Goal: Transaction & Acquisition: Purchase product/service

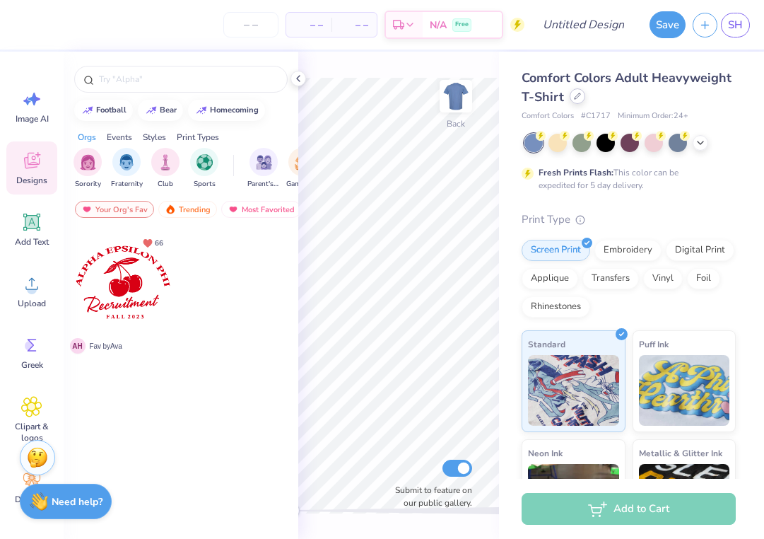
click at [574, 94] on icon at bounding box center [577, 96] width 7 height 7
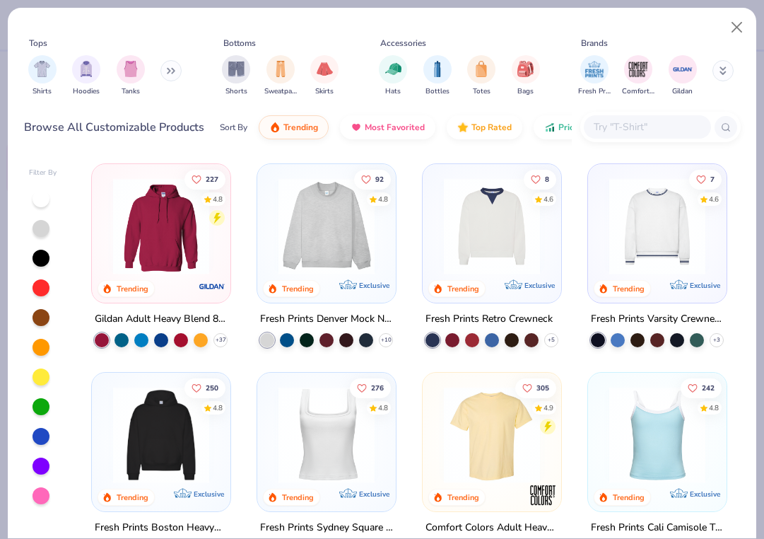
click at [639, 121] on input "text" at bounding box center [647, 127] width 109 height 16
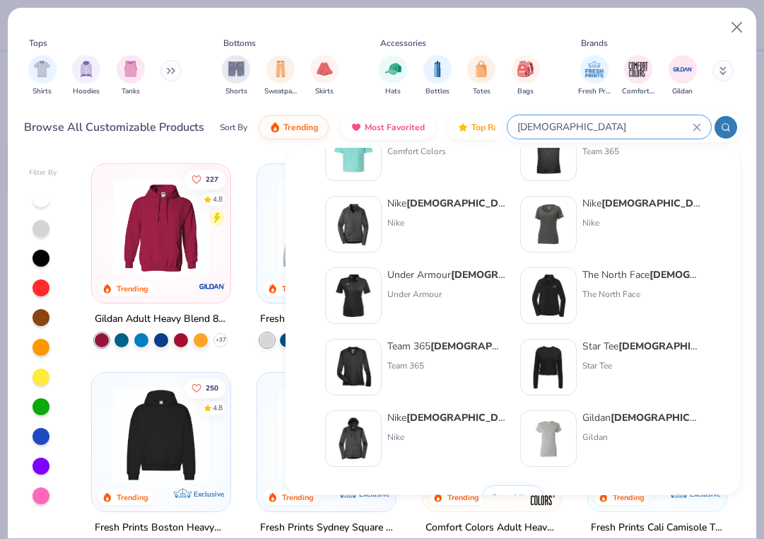
scroll to position [581, 0]
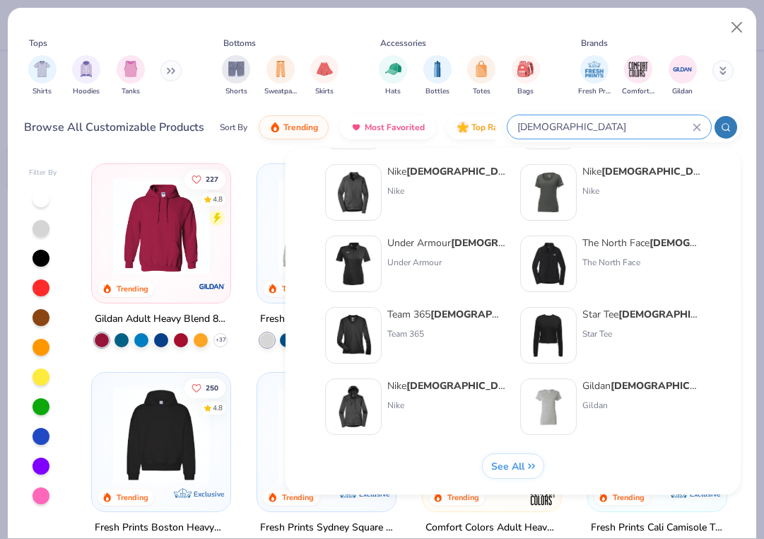
type input "[DEMOGRAPHIC_DATA]"
click at [564, 394] on img at bounding box center [549, 407] width 44 height 44
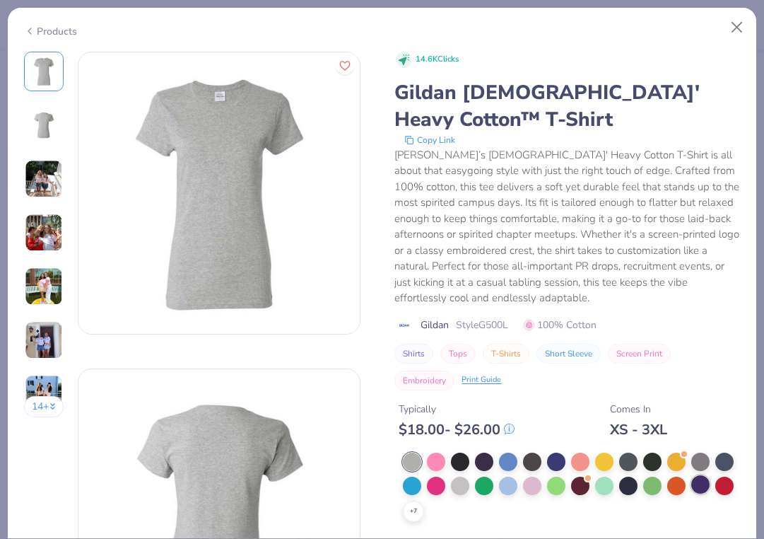
click at [705, 479] on div at bounding box center [701, 484] width 18 height 18
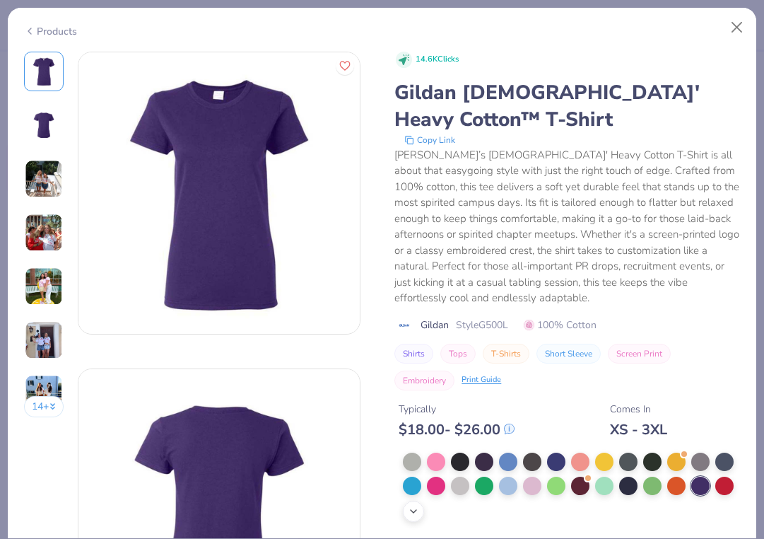
click at [413, 508] on icon at bounding box center [413, 511] width 11 height 11
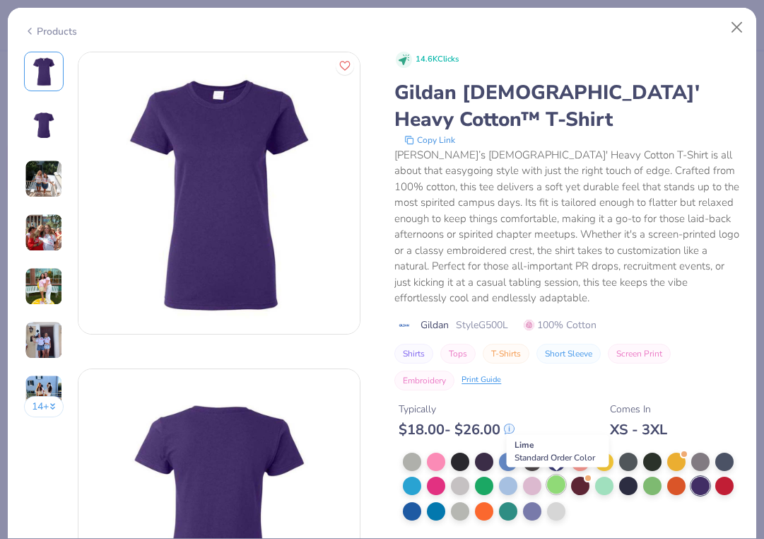
scroll to position [52, 0]
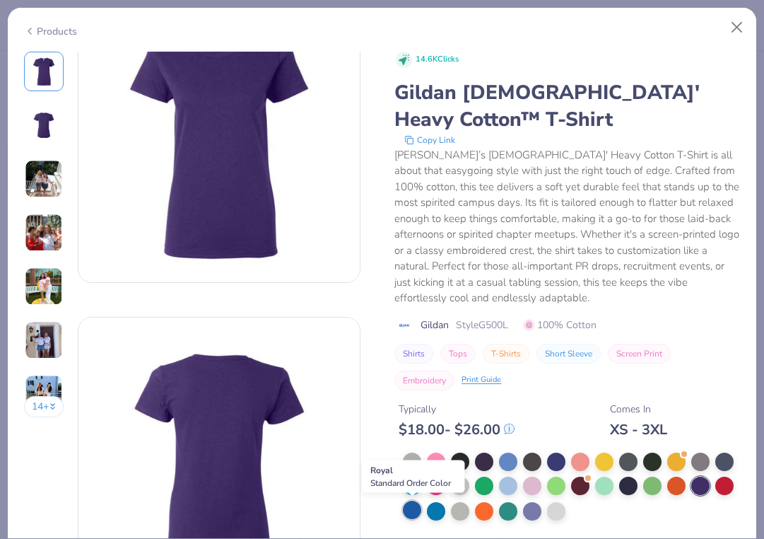
click at [415, 511] on div at bounding box center [412, 510] width 18 height 18
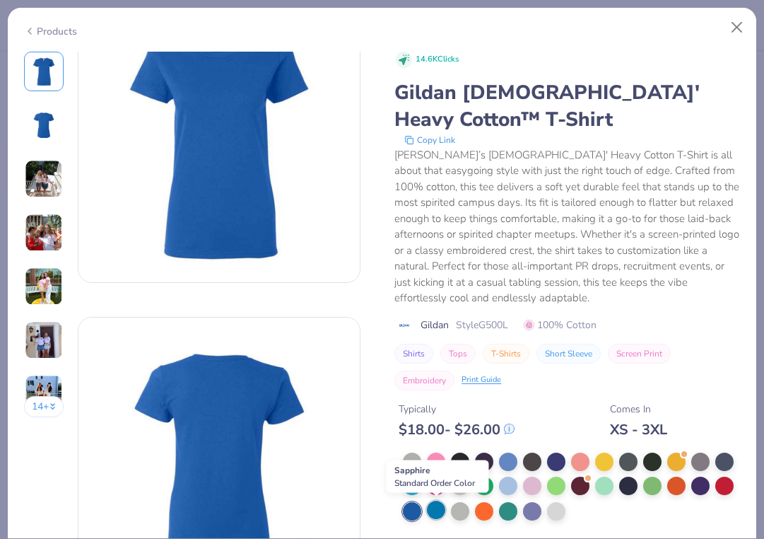
click at [433, 513] on div at bounding box center [436, 510] width 18 height 18
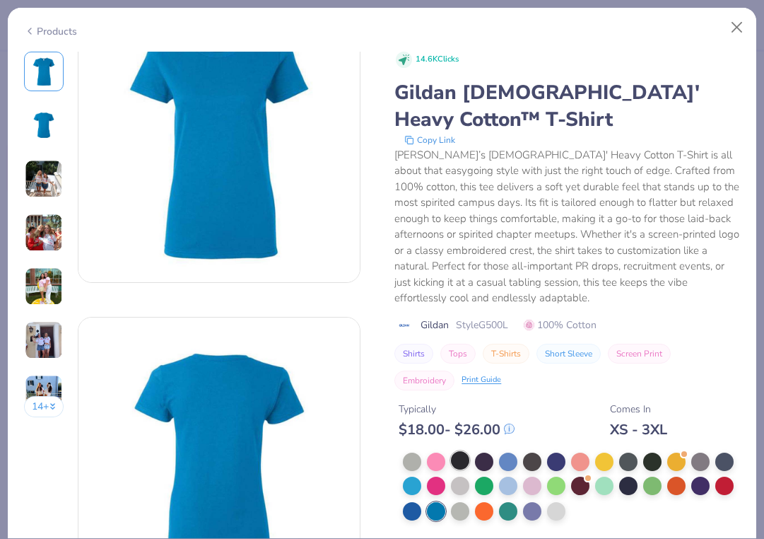
click at [458, 465] on div at bounding box center [460, 460] width 18 height 18
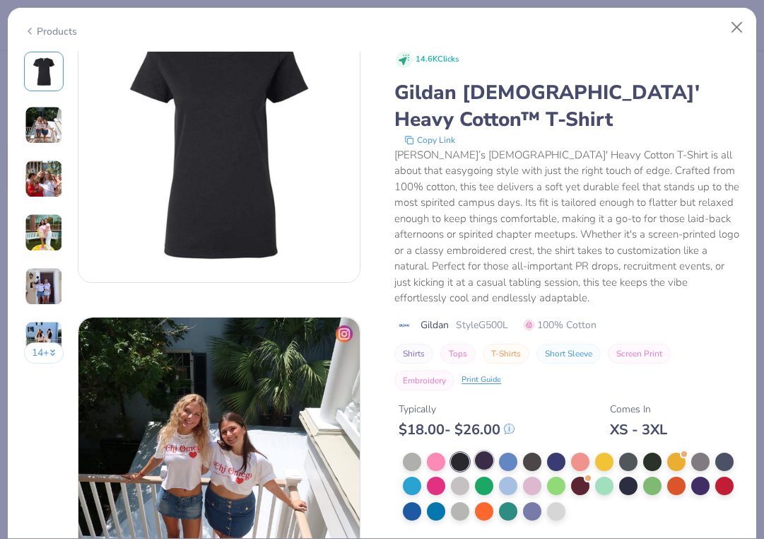
click at [488, 462] on div at bounding box center [484, 460] width 18 height 18
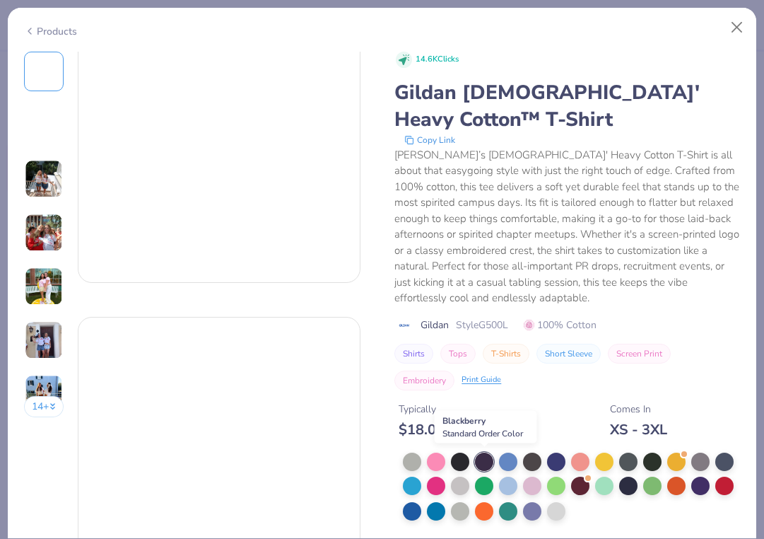
scroll to position [368, 0]
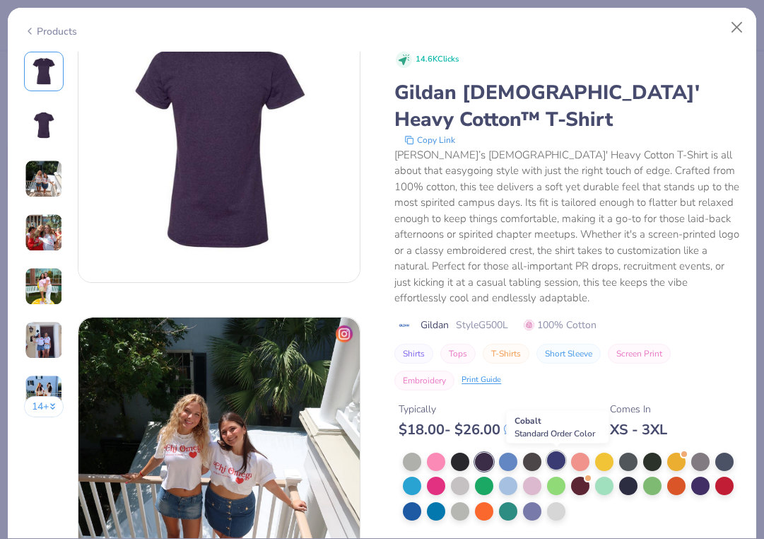
click at [557, 464] on div at bounding box center [556, 460] width 18 height 18
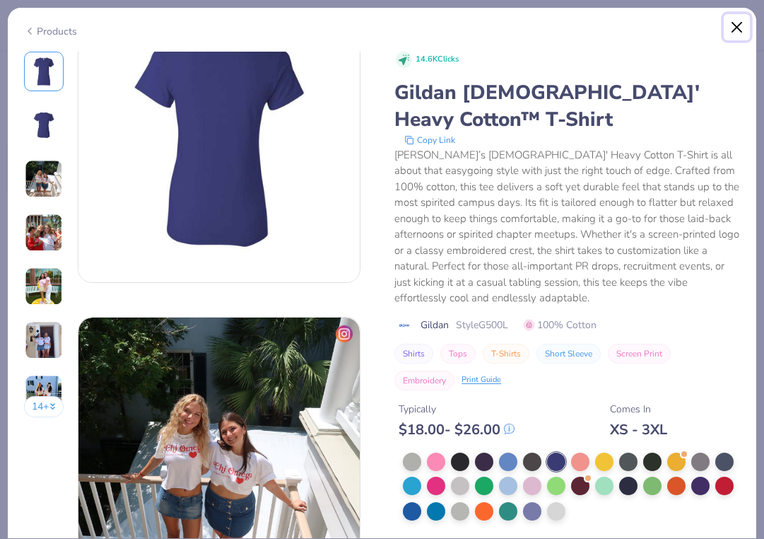
click at [736, 26] on button "Close" at bounding box center [737, 27] width 27 height 27
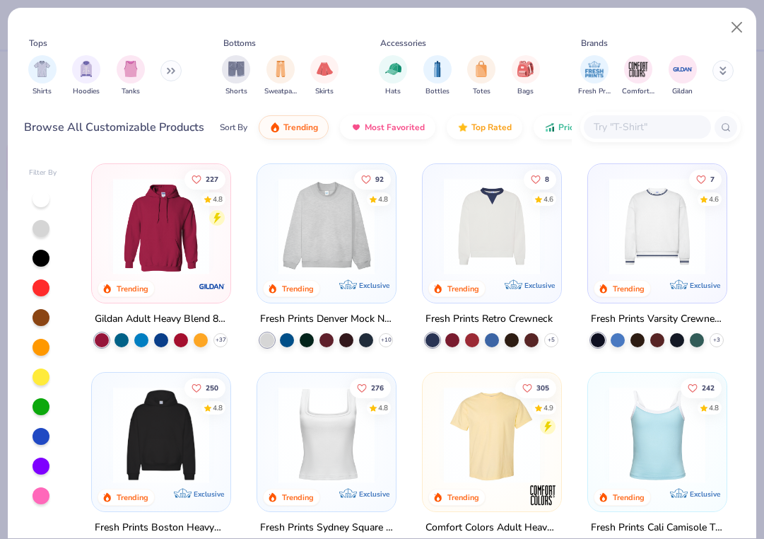
click at [607, 130] on input "text" at bounding box center [647, 127] width 109 height 16
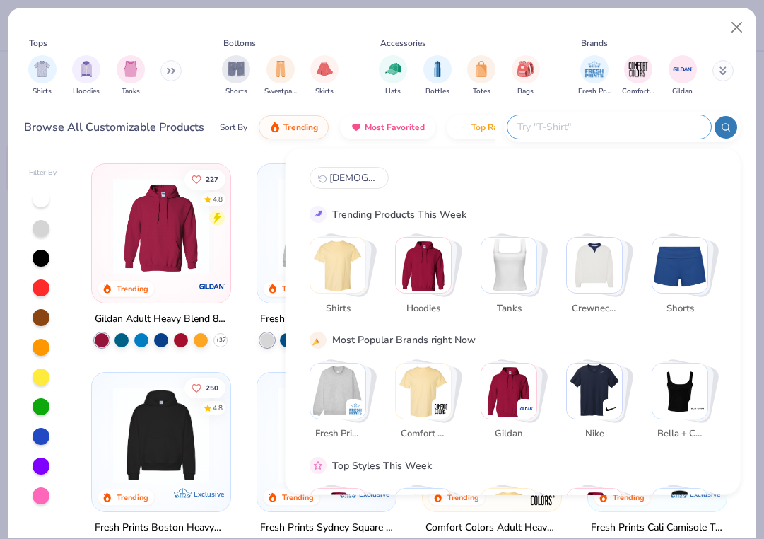
paste input "[DEMOGRAPHIC_DATA]' Softstyle® Fitted T-Shirt"
type input "[DEMOGRAPHIC_DATA]' Softstyle® Fitted T-Shirt"
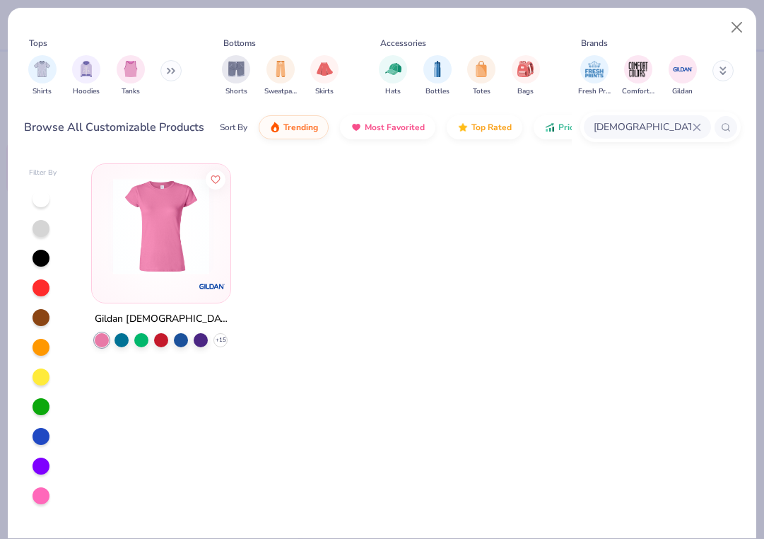
click at [149, 232] on img at bounding box center [161, 226] width 110 height 96
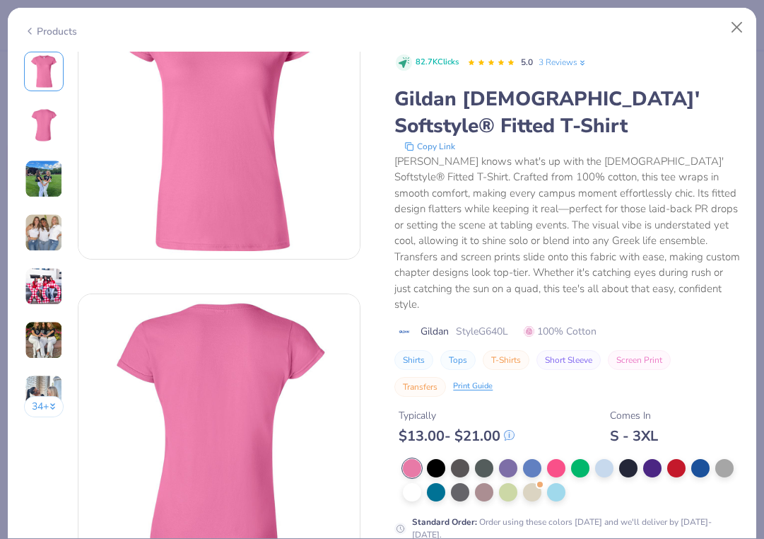
scroll to position [81, 0]
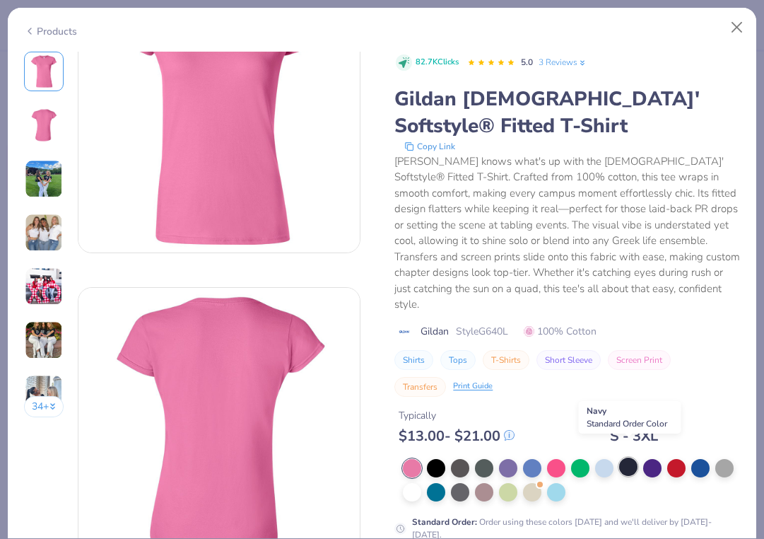
click at [632, 458] on div at bounding box center [628, 467] width 18 height 18
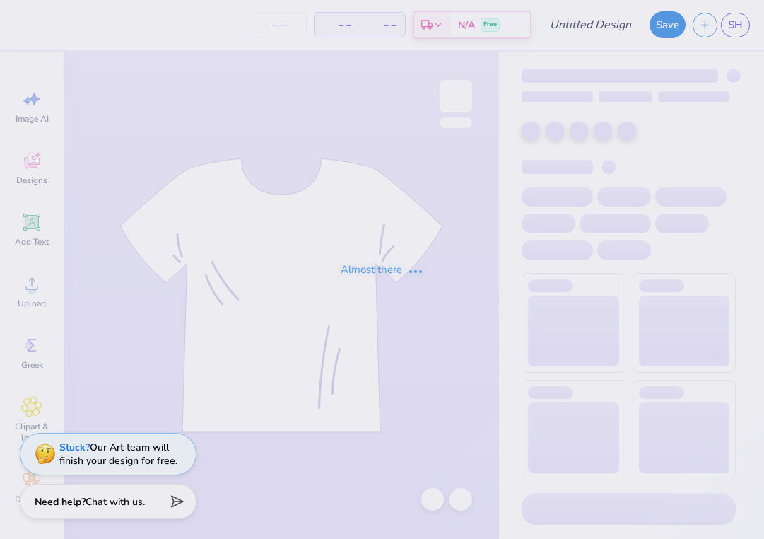
type input "Chi O fruit"
type input "110"
